Goal: Find specific page/section: Find specific page/section

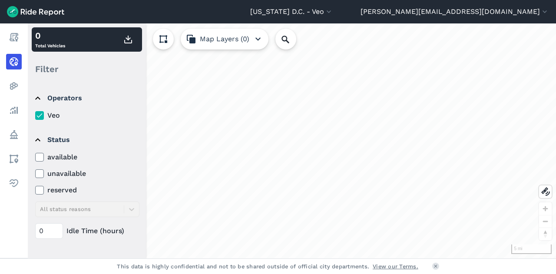
click at [39, 157] on icon at bounding box center [40, 157] width 8 height 9
click at [35, 157] on input "available" at bounding box center [35, 155] width 0 height 6
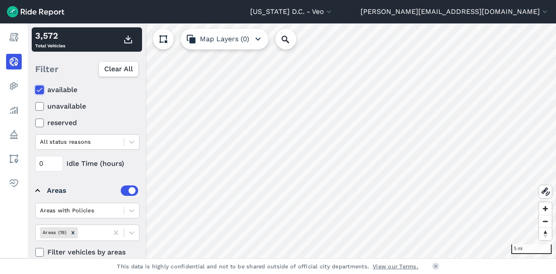
scroll to position [115, 0]
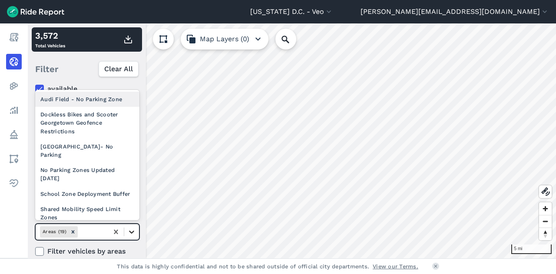
click at [132, 228] on icon at bounding box center [131, 232] width 9 height 9
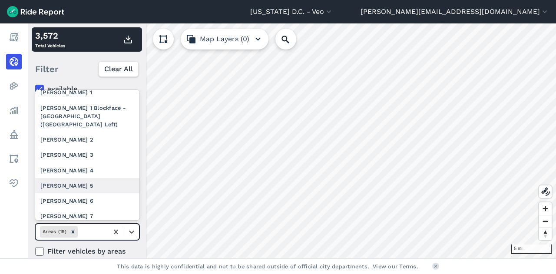
scroll to position [162, 0]
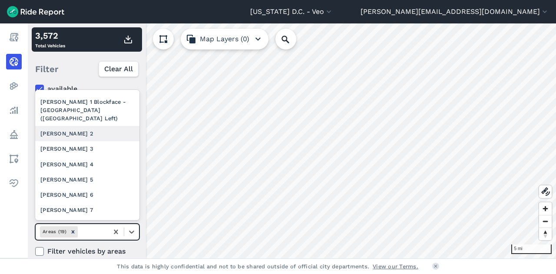
click at [90, 141] on div "[PERSON_NAME] 2" at bounding box center [87, 133] width 104 height 15
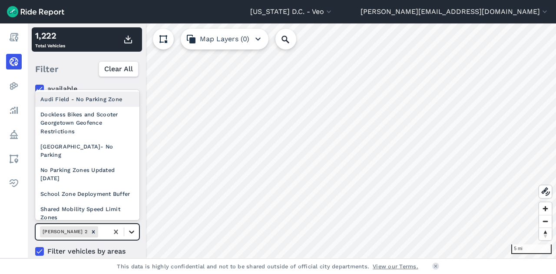
click at [132, 234] on icon at bounding box center [131, 232] width 9 height 9
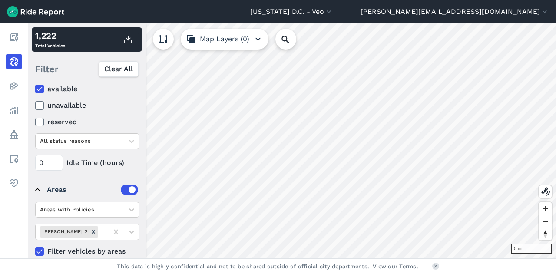
click at [28, 201] on div "Operators Veo Vehicle Type All vehicle types Status available unavailable reser…" at bounding box center [87, 170] width 118 height 175
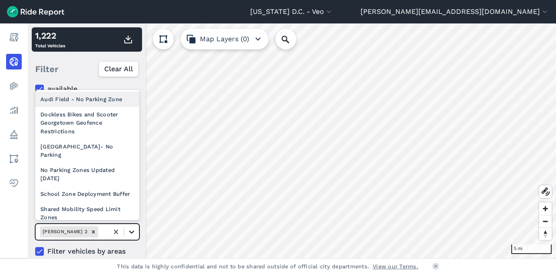
click at [133, 228] on icon at bounding box center [131, 232] width 9 height 9
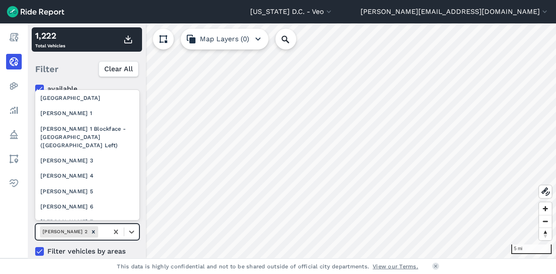
scroll to position [135, 0]
click at [86, 167] on div "[PERSON_NAME] 3" at bounding box center [87, 159] width 104 height 15
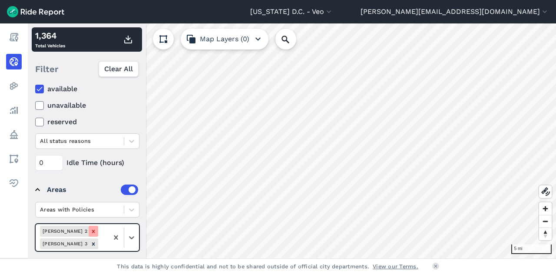
click at [90, 230] on icon "Remove Ward 2" at bounding box center [93, 231] width 6 height 6
